Goal: Task Accomplishment & Management: Manage account settings

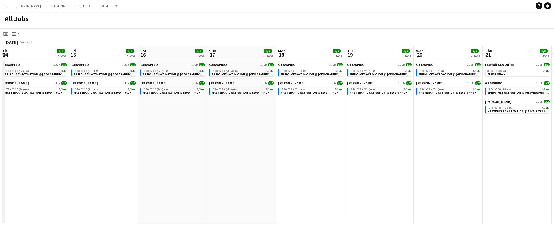
scroll to position [0, 192]
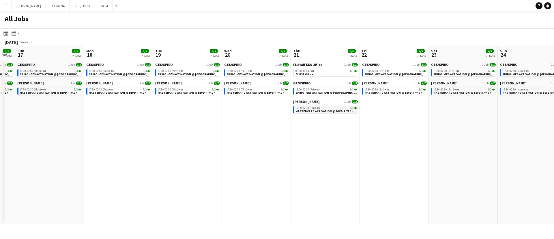
click at [350, 107] on span "2/2" at bounding box center [352, 107] width 4 height 3
click at [52, 183] on app-date-cell "GES/SPIRO 1 Job 3/3 16:00-02:00 (Mon) +03 3/3 SPIRO- GES ACTIVATION @ EWC SEF A…" at bounding box center [49, 142] width 69 height 164
click at [65, 177] on app-date-cell "GES/SPIRO 1 Job 3/3 16:00-02:00 (Mon) +03 3/3 SPIRO- GES ACTIVATION @ EWC SEF A…" at bounding box center [49, 142] width 69 height 164
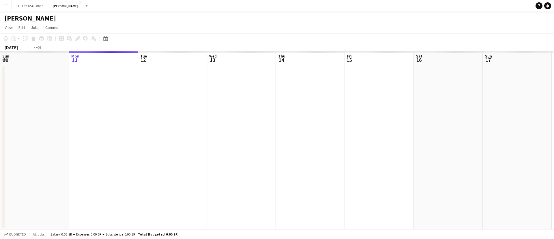
scroll to position [0, 198]
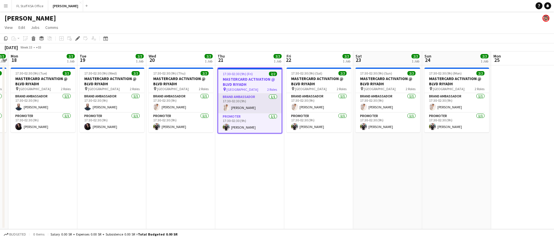
click at [260, 104] on app-card-role "Brand Ambassador [DATE] 17:30-02:30 (9h) [PERSON_NAME]" at bounding box center [249, 103] width 63 height 20
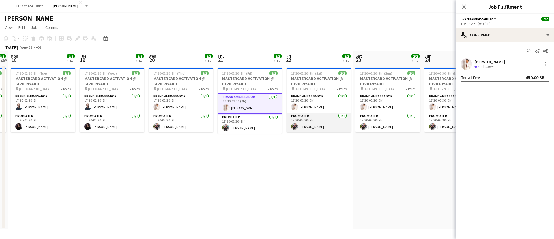
click at [300, 122] on app-card-role "Promoter [DATE] 17:30-02:30 (9h) [PERSON_NAME]" at bounding box center [318, 122] width 65 height 20
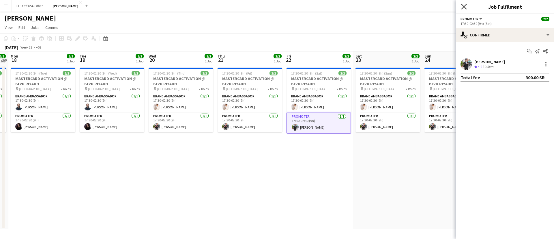
click at [464, 4] on icon "Close pop-in" at bounding box center [463, 6] width 5 height 5
